Goal: Navigation & Orientation: Find specific page/section

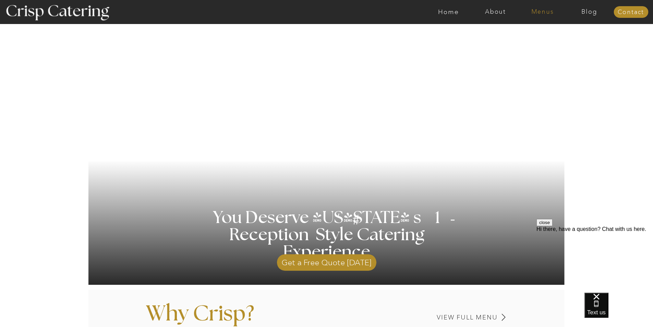
click at [543, 12] on nav "Menus" at bounding box center [542, 12] width 47 height 7
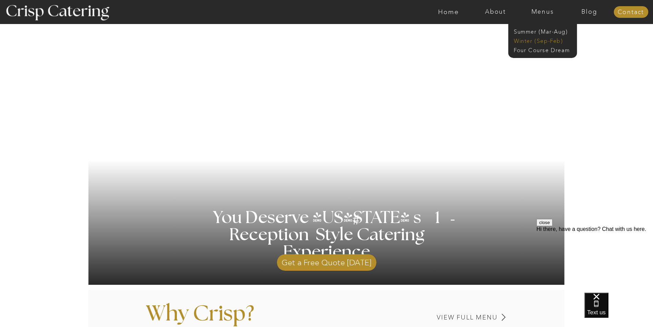
click at [545, 40] on nav "Winter (Sep-Feb)" at bounding box center [542, 40] width 56 height 7
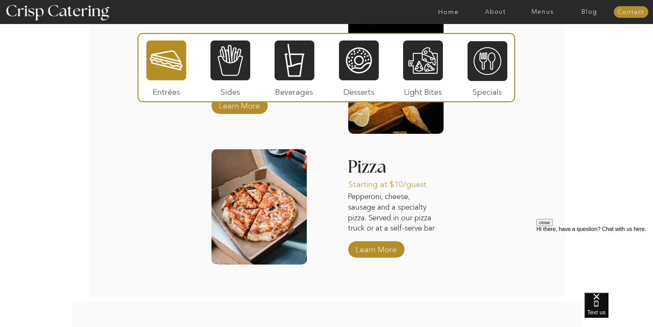
scroll to position [1073, 0]
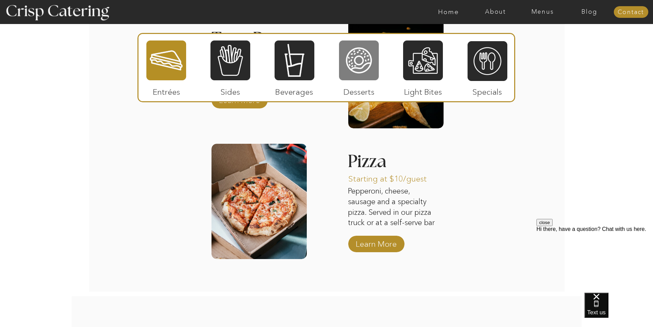
click at [356, 64] on div at bounding box center [359, 60] width 40 height 41
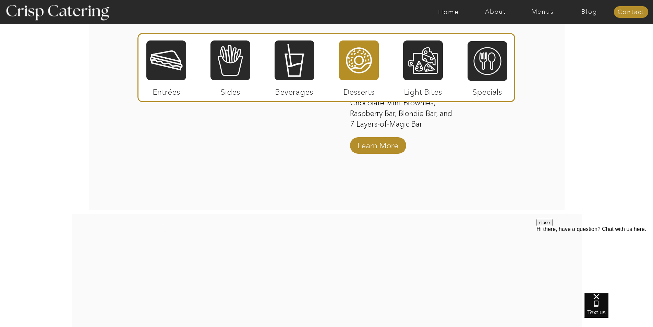
scroll to position [1279, 0]
